Goal: Transaction & Acquisition: Purchase product/service

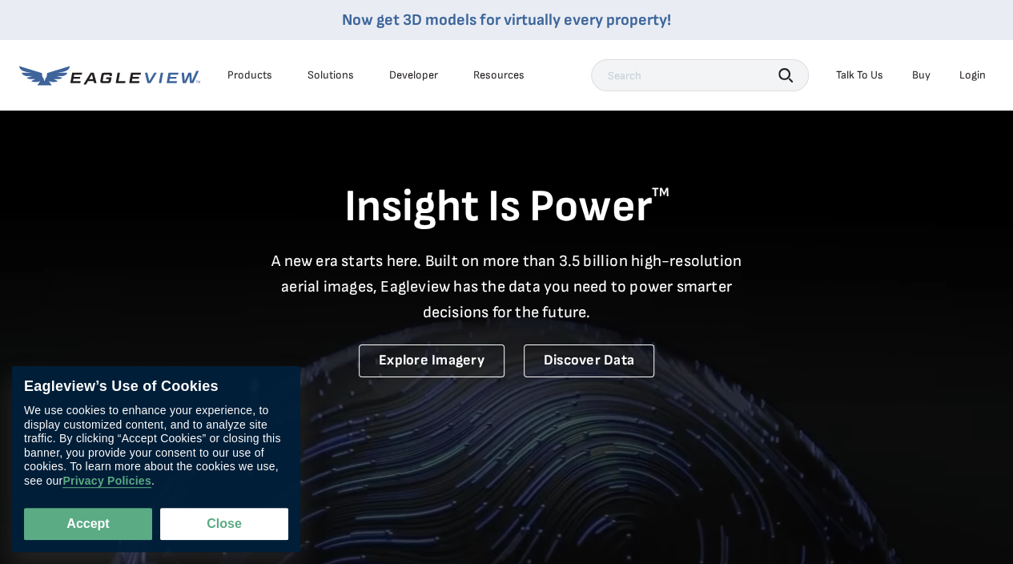
click at [967, 76] on div "Login" at bounding box center [972, 75] width 26 height 14
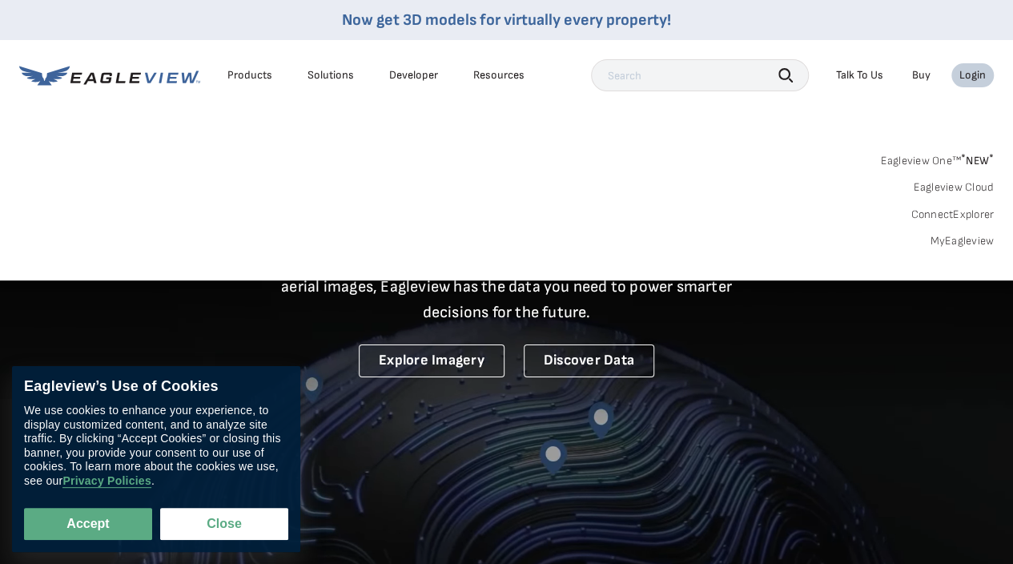
click at [971, 68] on div "Login" at bounding box center [972, 75] width 26 height 14
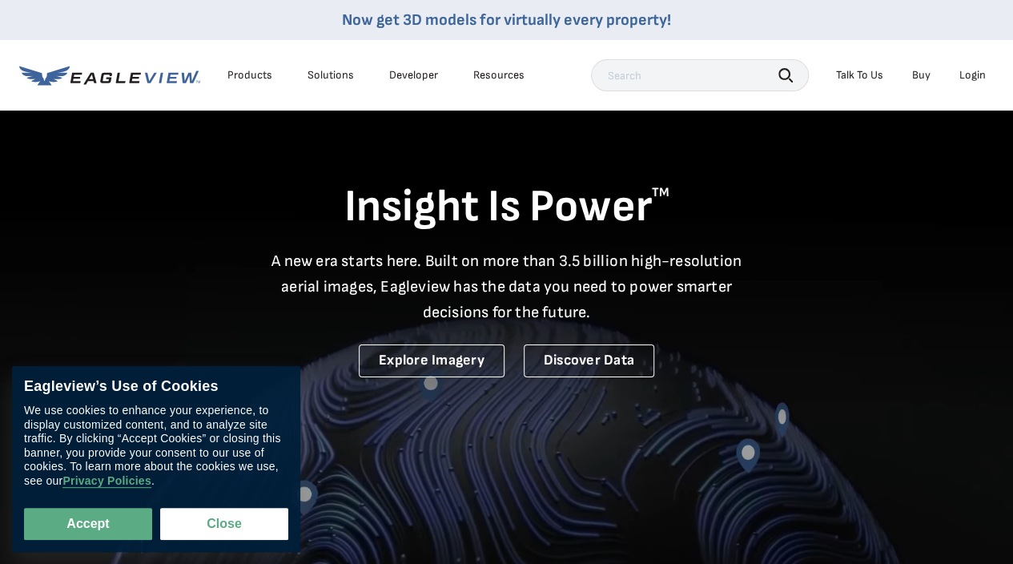
click at [971, 68] on div "Login" at bounding box center [972, 75] width 26 height 14
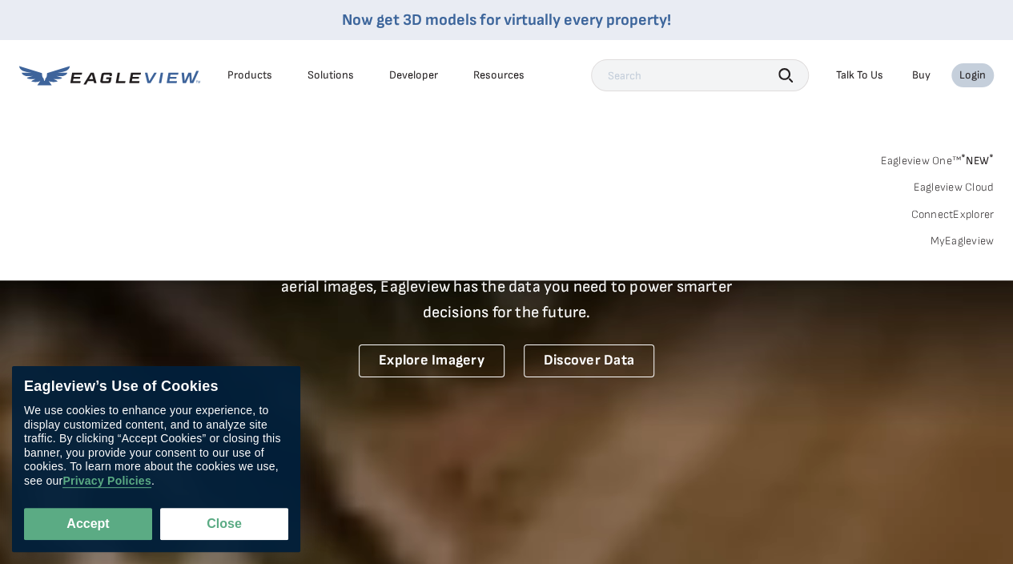
click at [959, 242] on link "MyEagleview" at bounding box center [962, 241] width 64 height 14
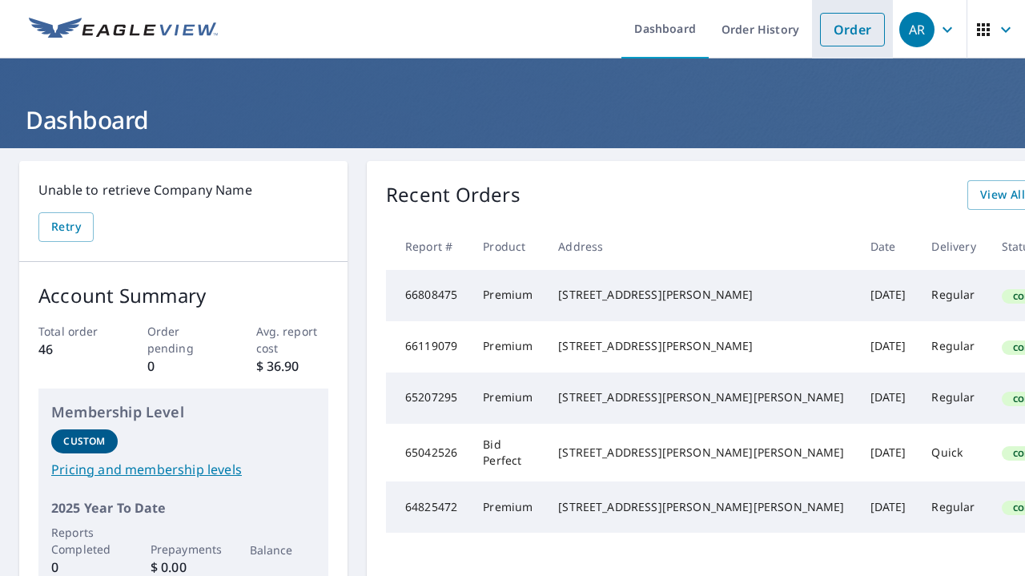
click at [842, 36] on link "Order" at bounding box center [852, 30] width 65 height 34
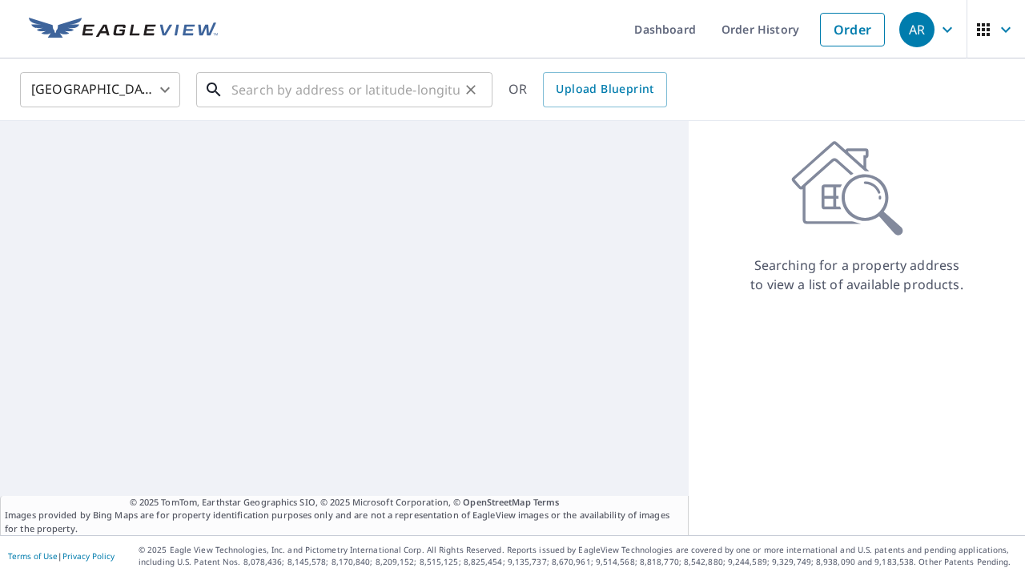
click at [290, 100] on input "text" at bounding box center [345, 89] width 228 height 45
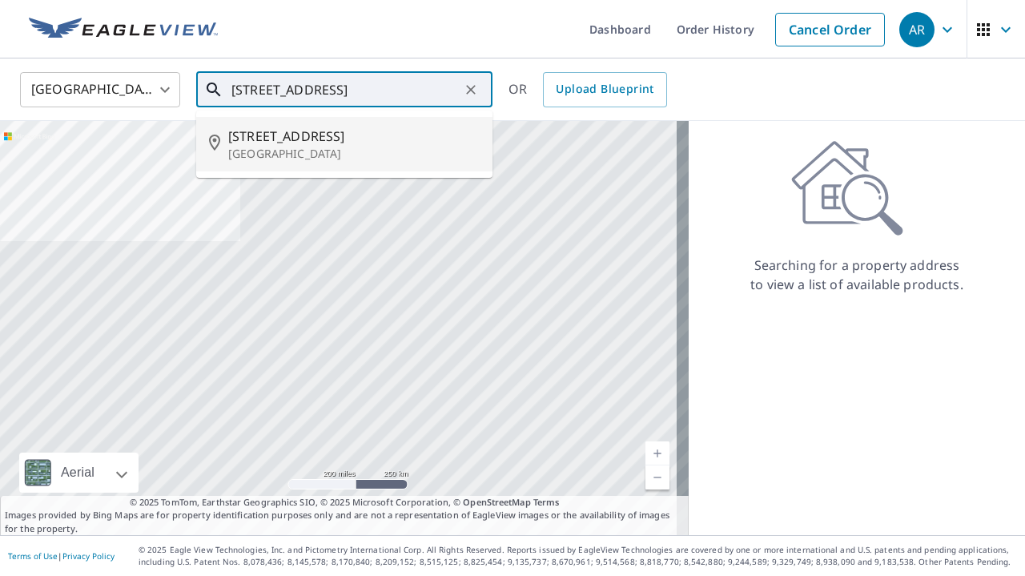
click at [271, 134] on span "[STREET_ADDRESS]" at bounding box center [353, 136] width 251 height 19
type input "[STREET_ADDRESS]"
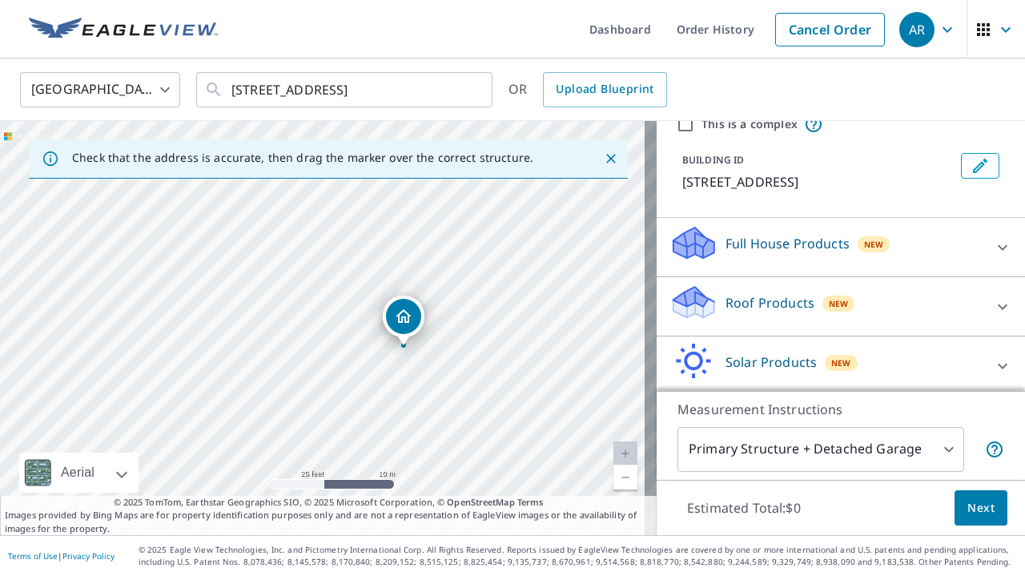
scroll to position [131, 0]
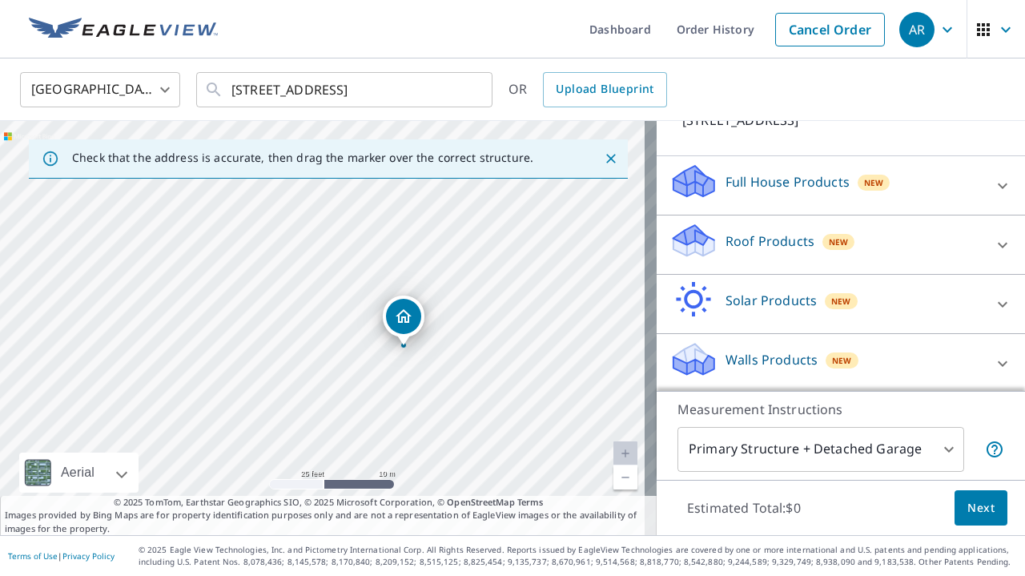
click at [993, 240] on icon at bounding box center [1002, 244] width 19 height 19
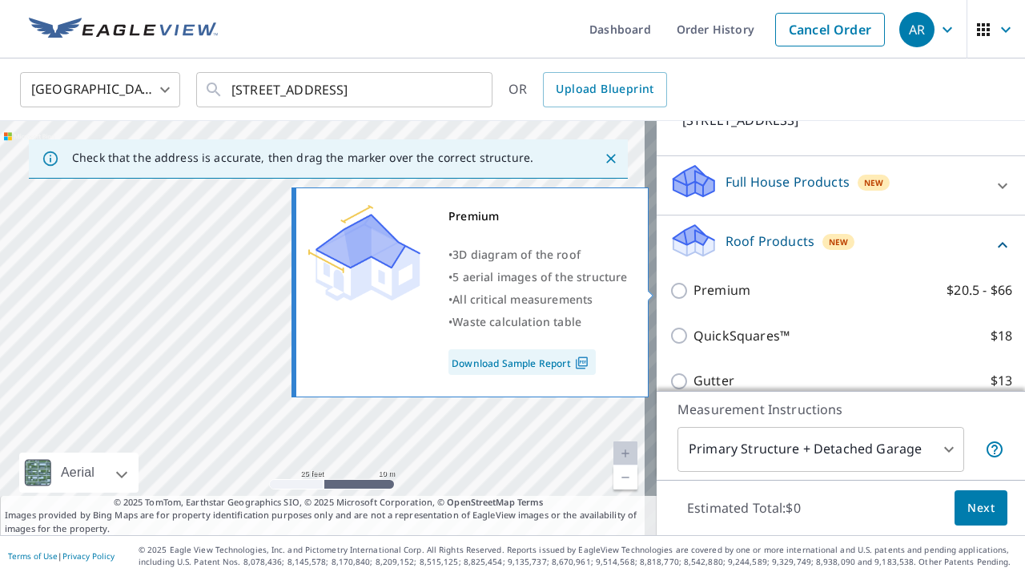
click at [750, 288] on label "Premium $20.5 - $66" at bounding box center [853, 290] width 319 height 20
click at [694, 288] on input "Premium $20.5 - $66" at bounding box center [681, 290] width 24 height 19
checkbox input "true"
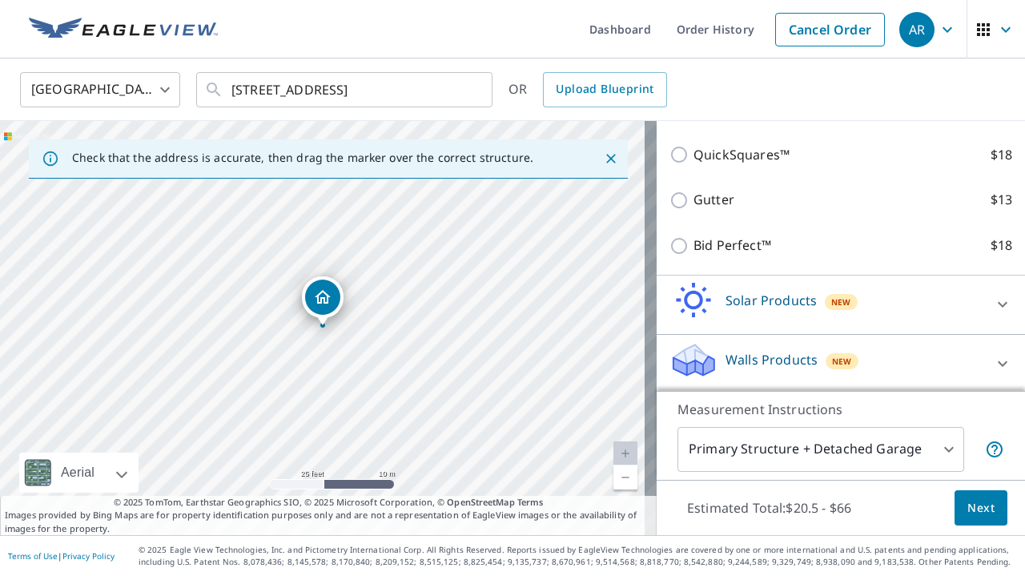
scroll to position [365, 0]
click at [969, 506] on span "Next" at bounding box center [980, 508] width 27 height 20
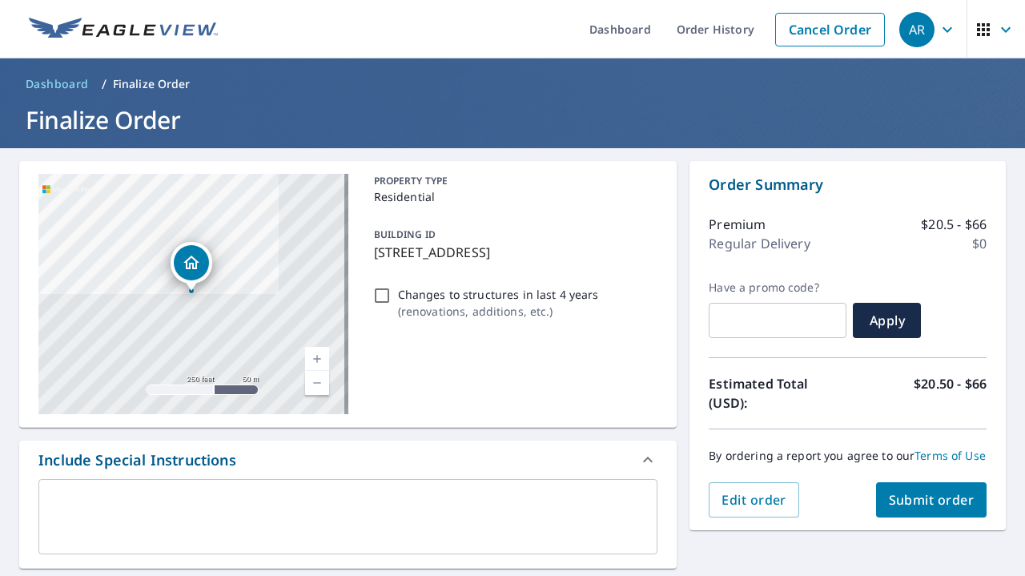
scroll to position [240, 0]
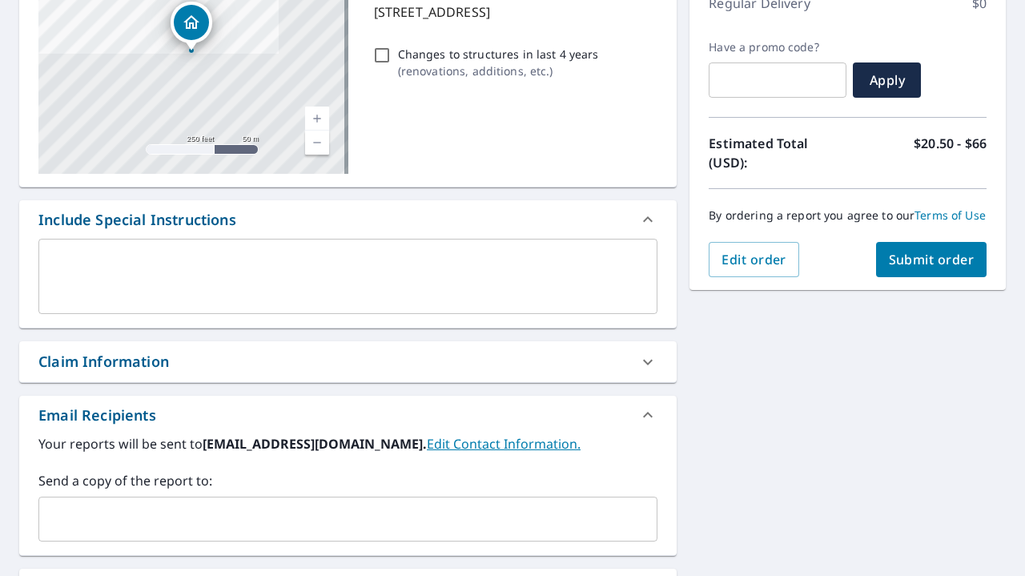
click at [263, 517] on input "text" at bounding box center [336, 519] width 581 height 30
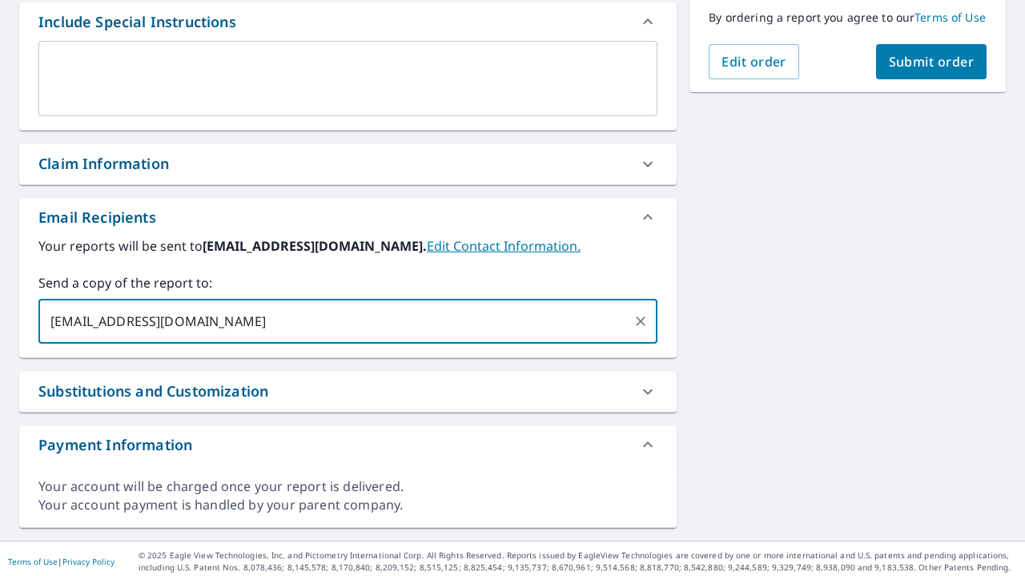
scroll to position [441, 0]
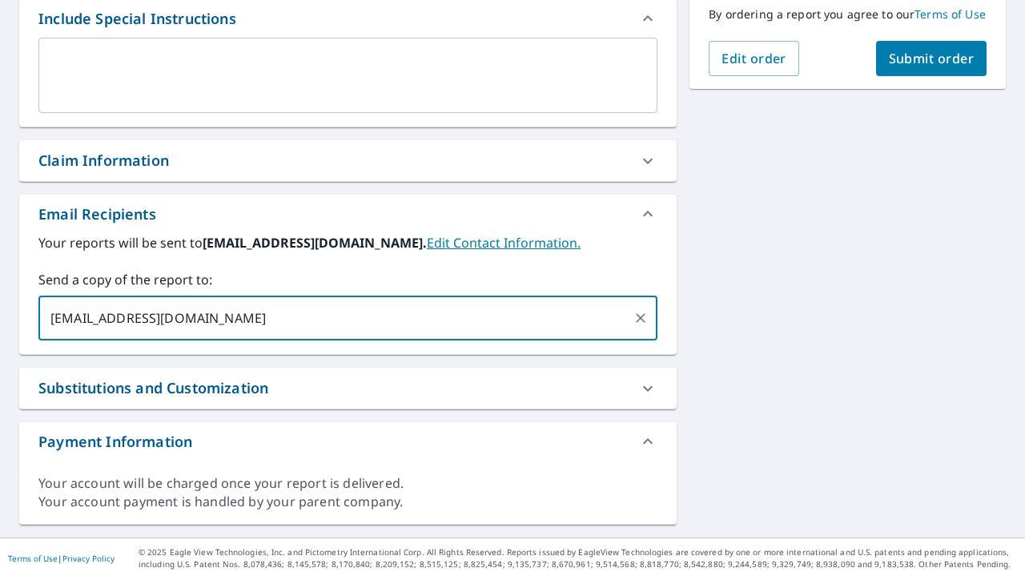
type input "[EMAIL_ADDRESS][DOMAIN_NAME]"
click at [293, 388] on div "Substitutions and Customization" at bounding box center [333, 388] width 590 height 22
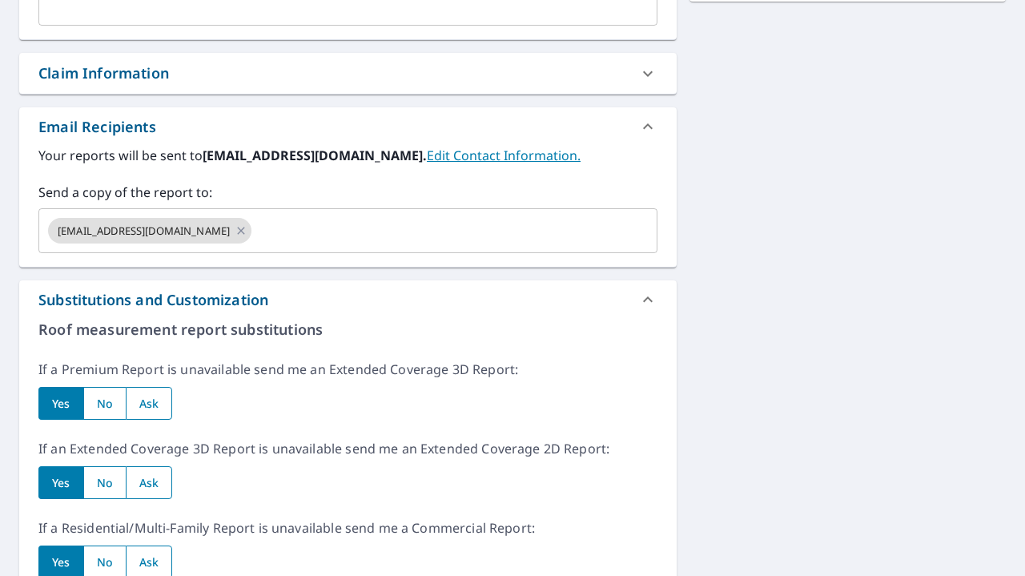
scroll to position [601, 0]
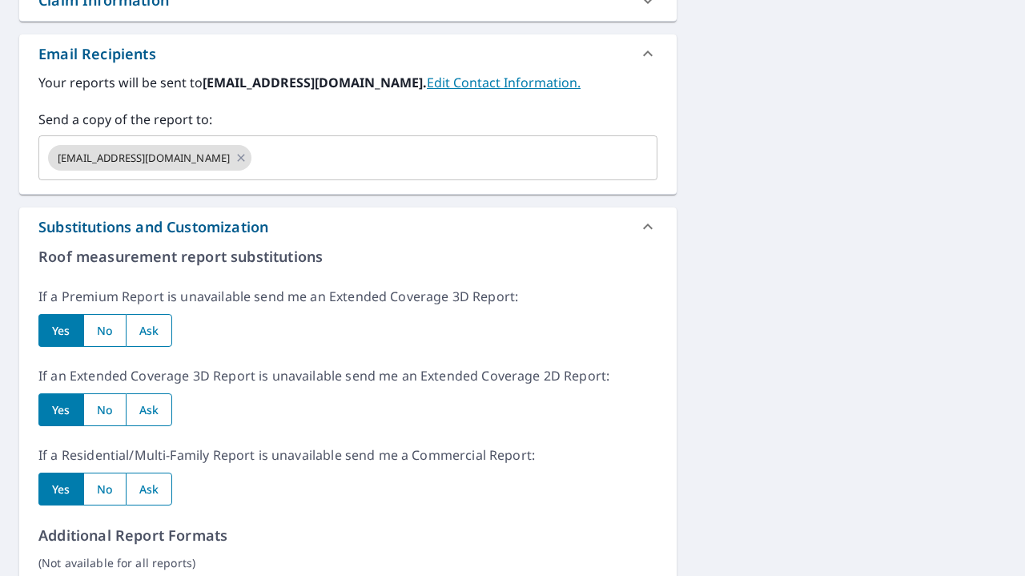
click at [151, 333] on input "radio" at bounding box center [149, 330] width 47 height 33
radio input "true"
click at [144, 414] on input "radio" at bounding box center [149, 409] width 47 height 33
radio input "true"
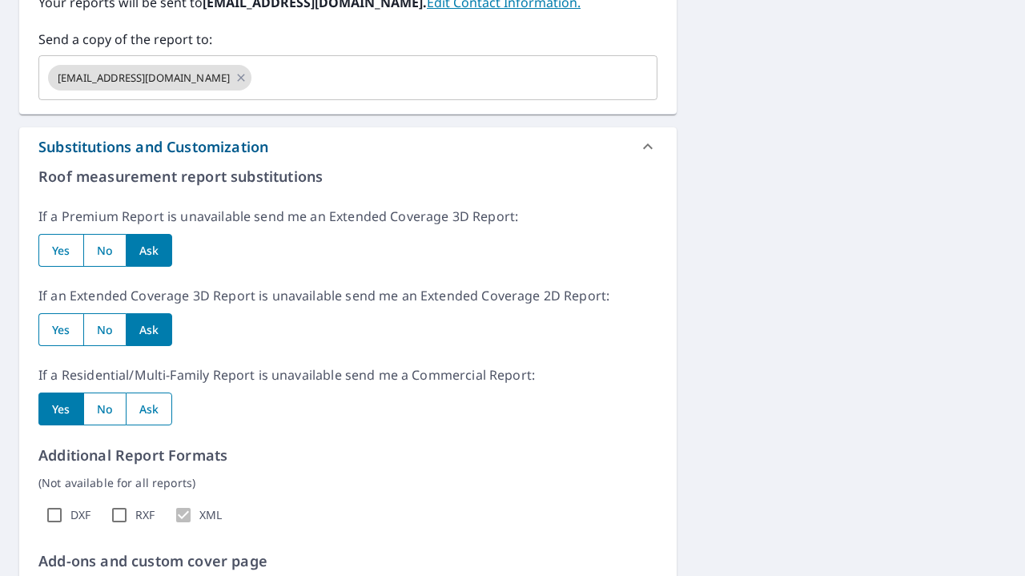
click at [157, 409] on input "radio" at bounding box center [149, 408] width 47 height 33
radio input "true"
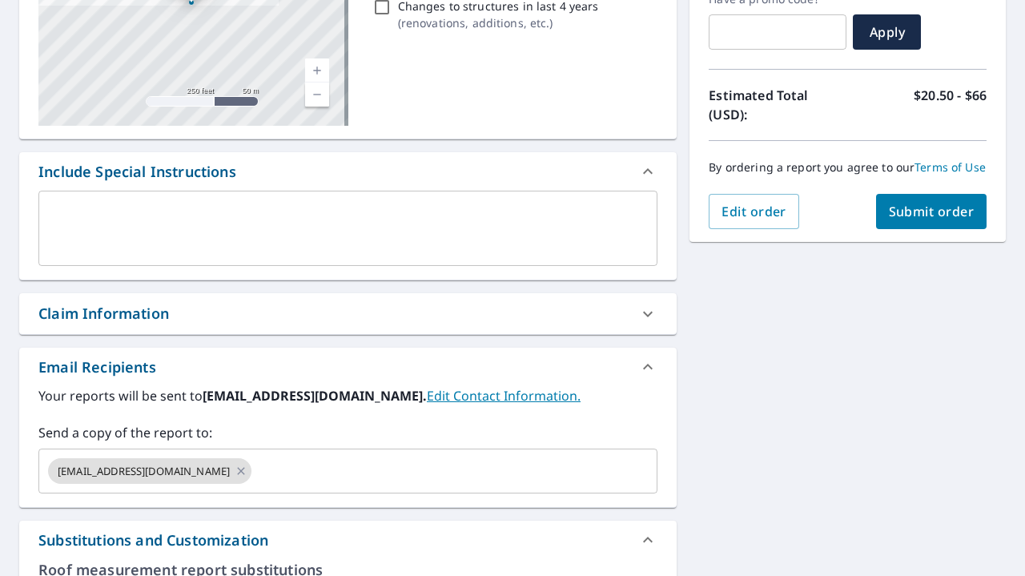
scroll to position [0, 0]
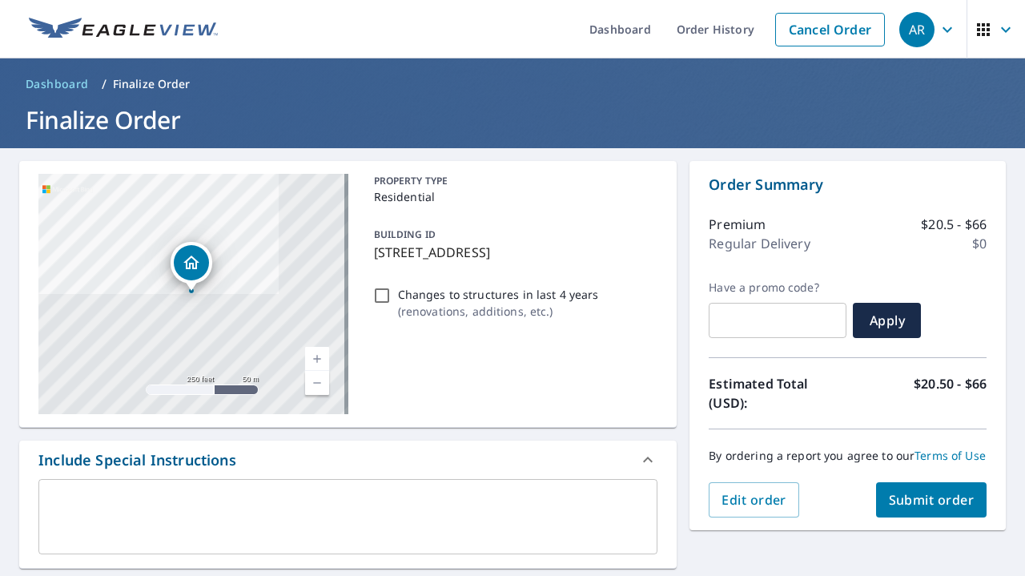
click at [915, 509] on span "Submit order" at bounding box center [932, 500] width 86 height 18
